Goal: Find specific page/section: Find specific page/section

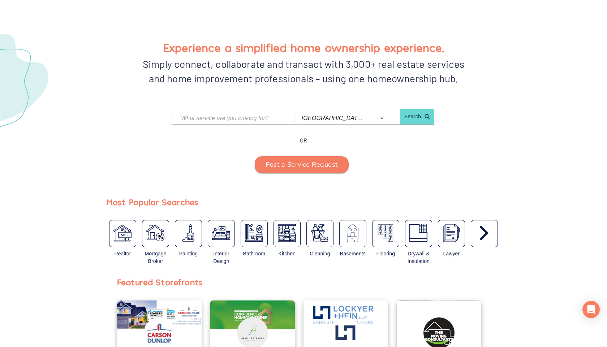
scroll to position [54, 0]
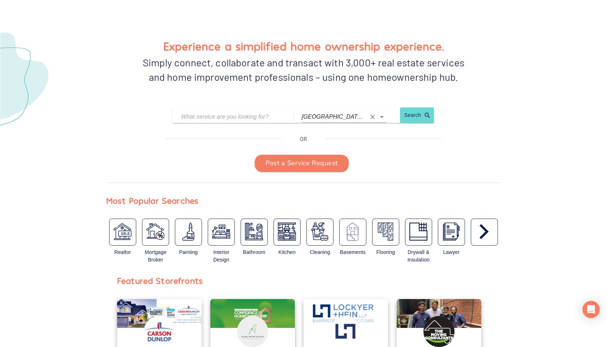
click at [318, 122] on div "[GEOGRAPHIC_DATA] ([GEOGRAPHIC_DATA])" at bounding box center [344, 117] width 85 height 12
click at [371, 118] on icon "Clear" at bounding box center [372, 117] width 4 height 4
click at [371, 120] on div at bounding box center [376, 117] width 19 height 10
click at [382, 120] on icon "Open" at bounding box center [381, 117] width 9 height 9
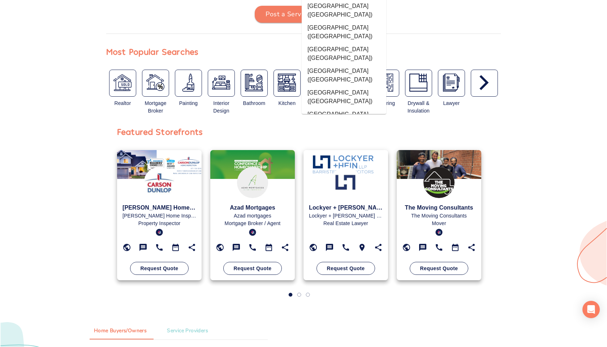
scroll to position [301, 0]
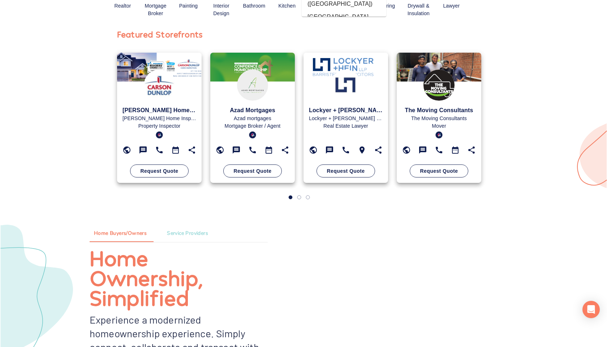
click at [522, 179] on div "Featured Storefronts [PERSON_NAME] Home Inspections [PERSON_NAME] Home Inspecti…" at bounding box center [303, 117] width 445 height 180
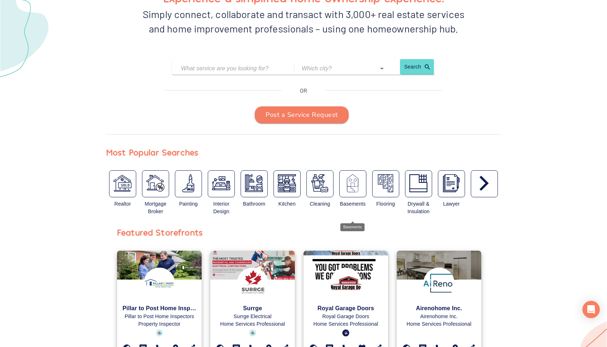
scroll to position [111, 0]
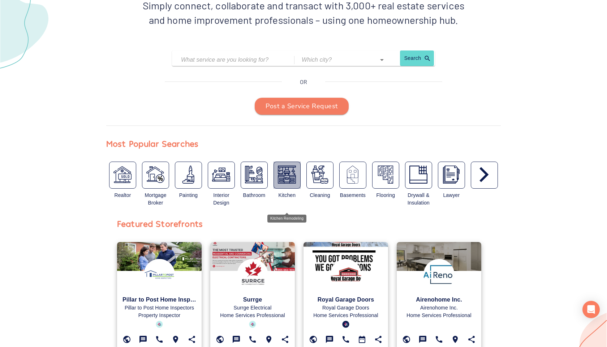
click at [289, 181] on img "button" at bounding box center [287, 175] width 18 height 18
type input "Kitchen Remodeling"
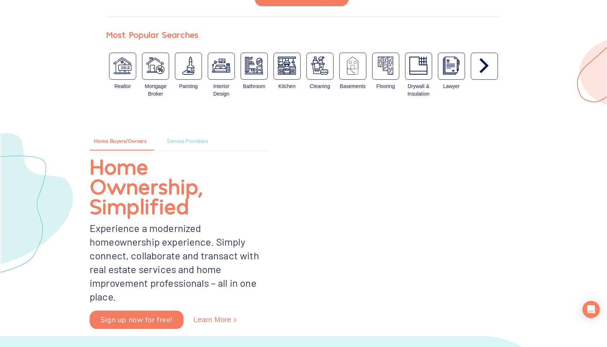
scroll to position [290, 0]
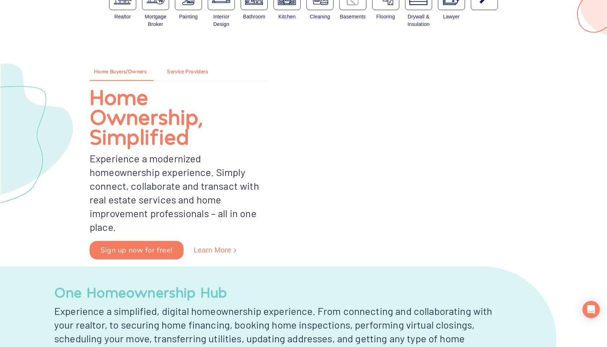
click at [196, 70] on span "Service Providers" at bounding box center [187, 72] width 41 height 9
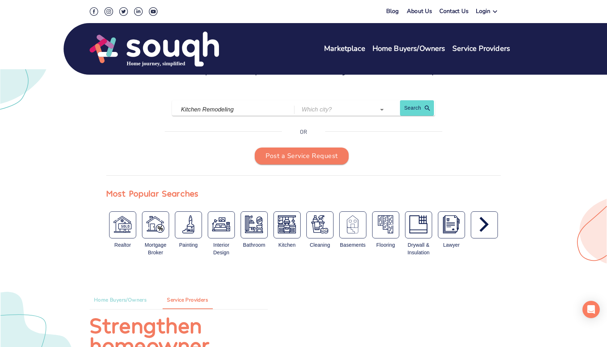
scroll to position [0, 0]
